Goal: Information Seeking & Learning: Find contact information

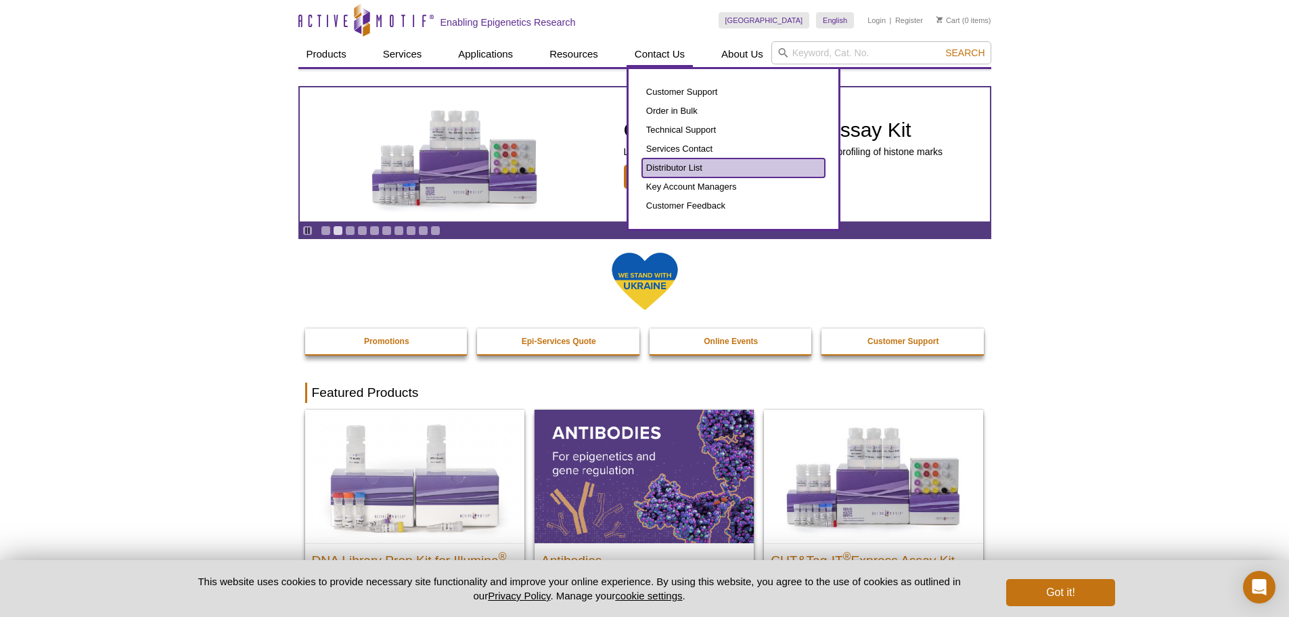
click at [666, 163] on link "Distributor List" at bounding box center [733, 167] width 183 height 19
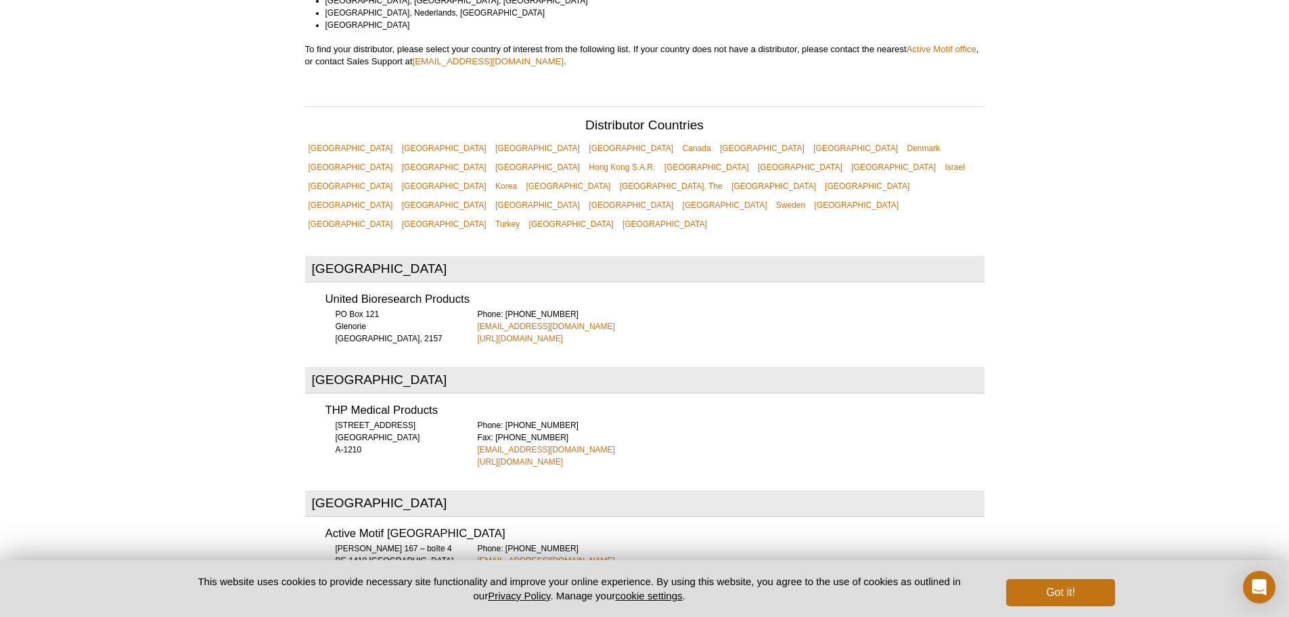
scroll to position [386, 0]
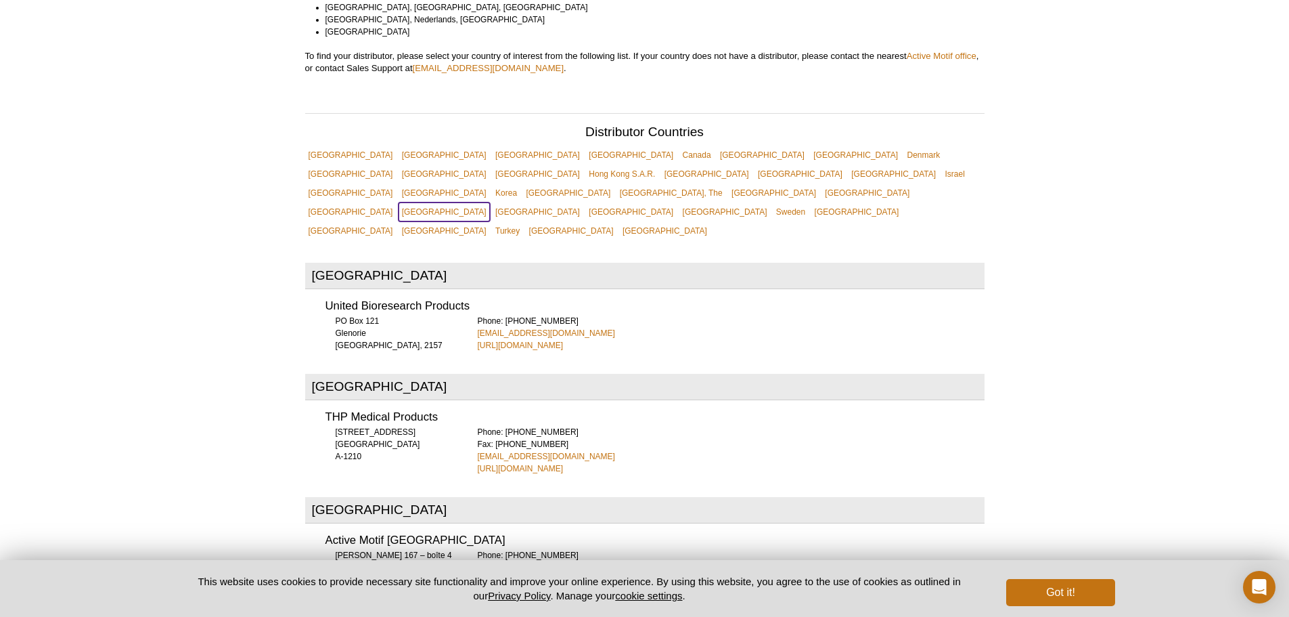
click at [490, 202] on link "[GEOGRAPHIC_DATA]" at bounding box center [444, 211] width 91 height 19
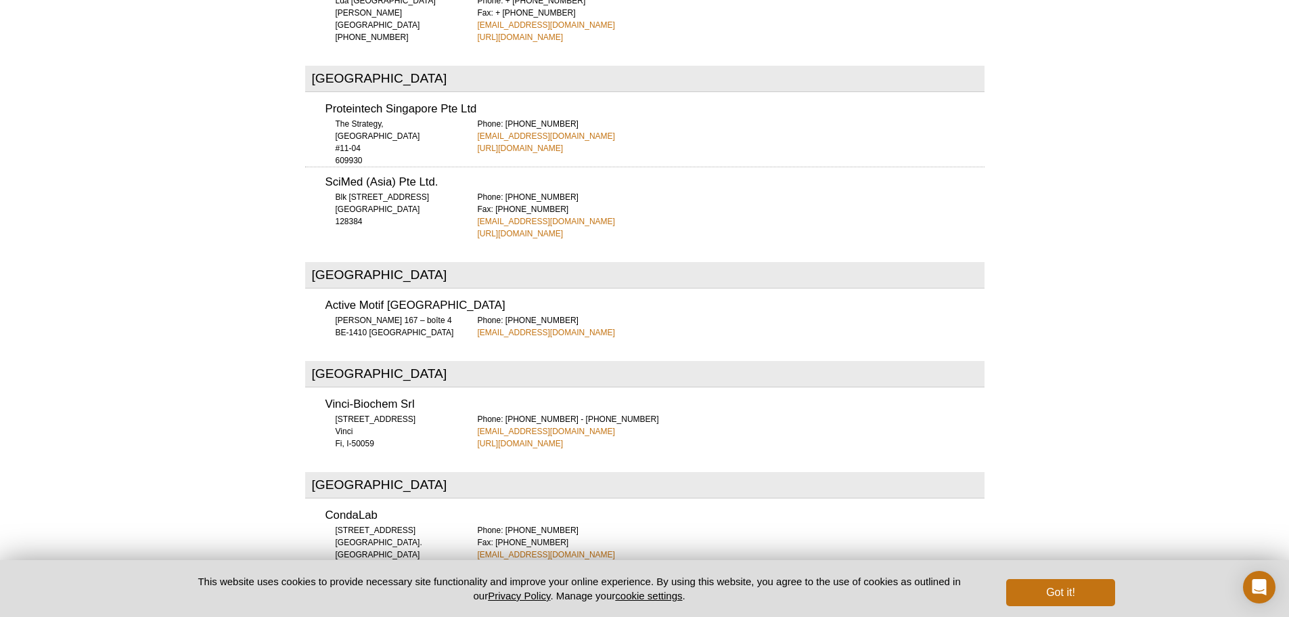
drag, startPoint x: 579, startPoint y: 85, endPoint x: 313, endPoint y: 49, distance: 268.5
click at [313, 94] on div "Proteintech Singapore Pte Ltd The Strategy, 2 International Business Park #11-0…" at bounding box center [644, 124] width 679 height 60
copy div "Proteintech Singapore Pte Ltd The Strategy, 2 International Business Park #11-0…"
drag, startPoint x: 578, startPoint y: 169, endPoint x: 302, endPoint y: 122, distance: 280.0
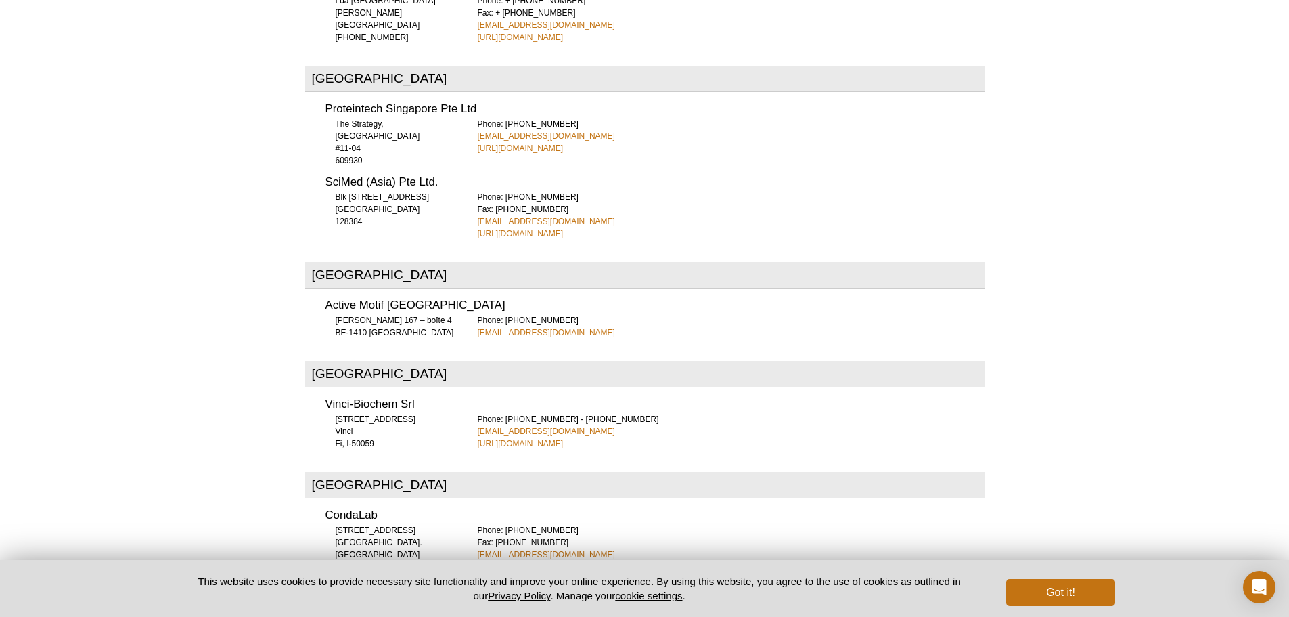
copy div "SciMed (Asia) Pte Ltd. Blk 196 Pandan Loop #07-11 Pantech Industrial Complex 12…"
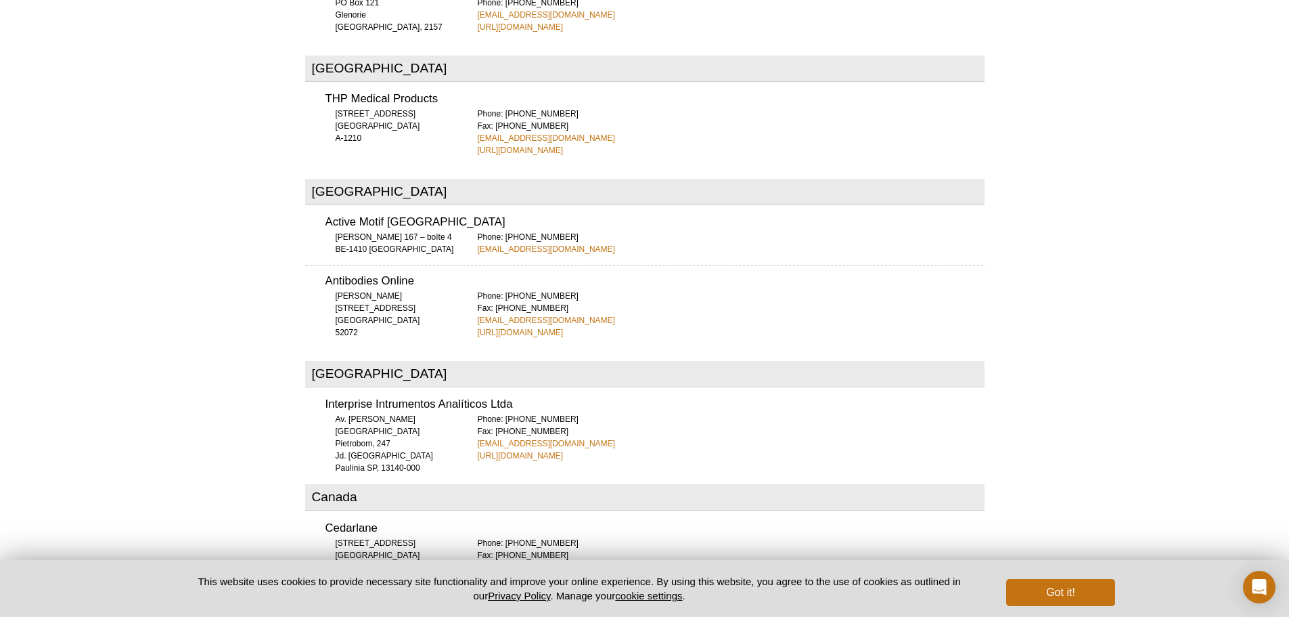
scroll to position [0, 0]
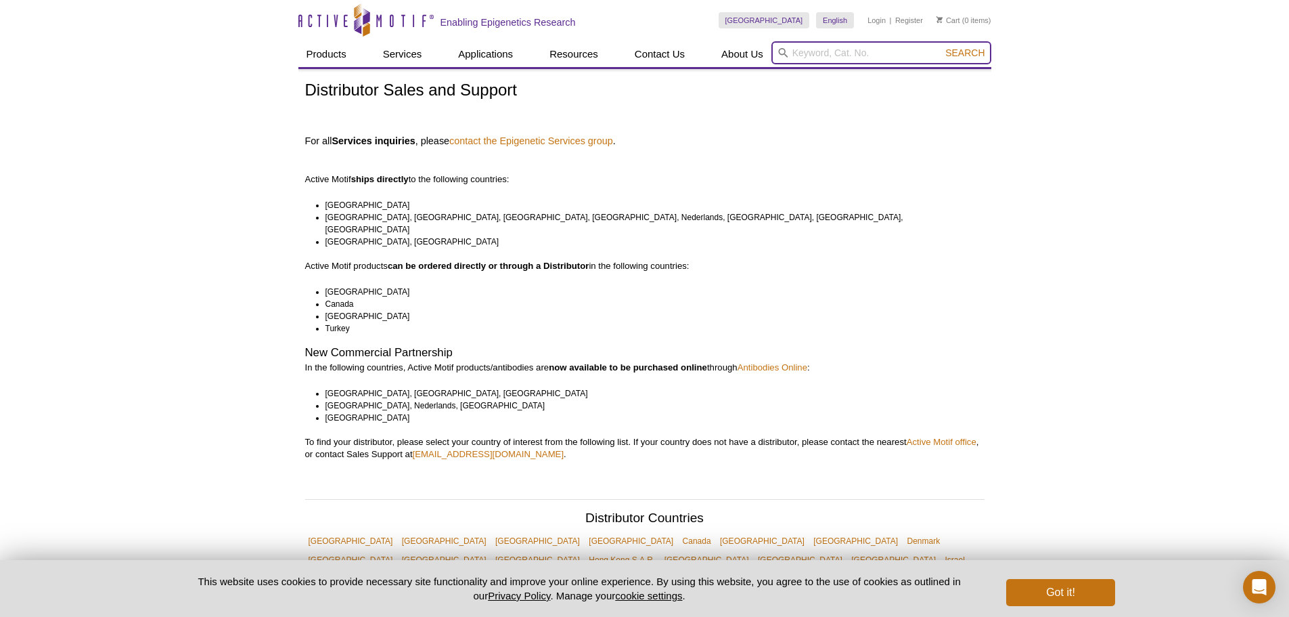
click at [864, 59] on input "search" at bounding box center [882, 52] width 220 height 23
type input "31490"
click at [941, 47] on button "Search" at bounding box center [964, 53] width 47 height 12
